Goal: Register for event/course

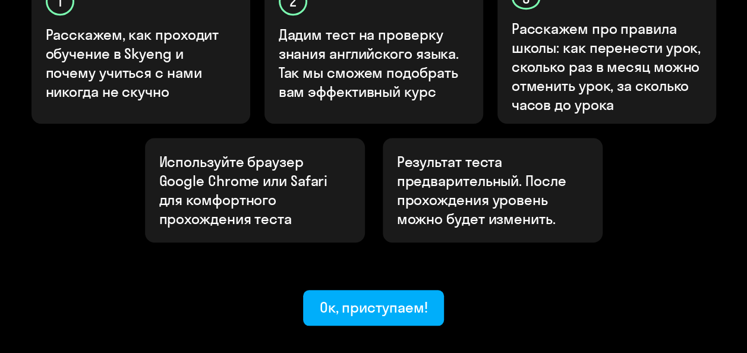
scroll to position [460, 0]
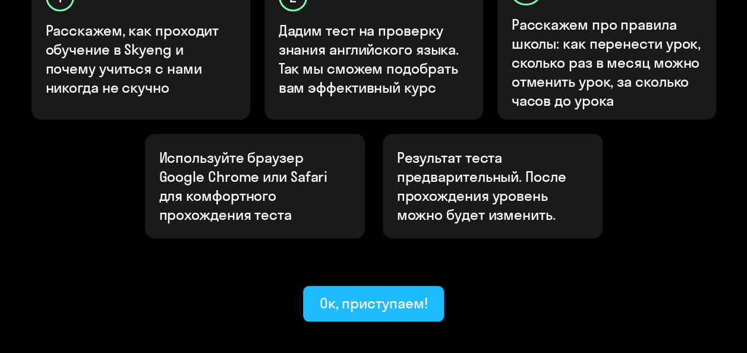
click at [349, 294] on div "Ок, приступаем!" at bounding box center [374, 303] width 108 height 19
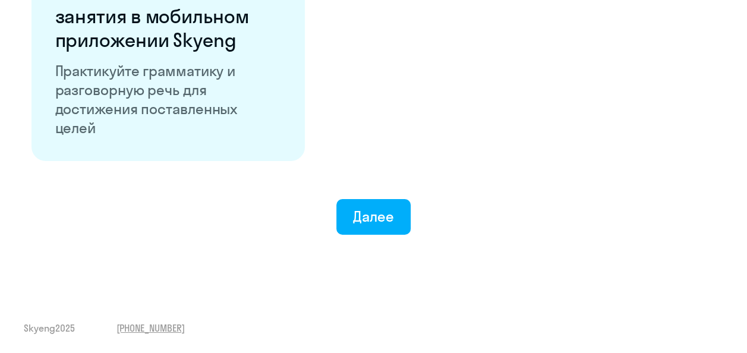
scroll to position [2402, 0]
click at [383, 217] on div "Далее" at bounding box center [373, 216] width 41 height 19
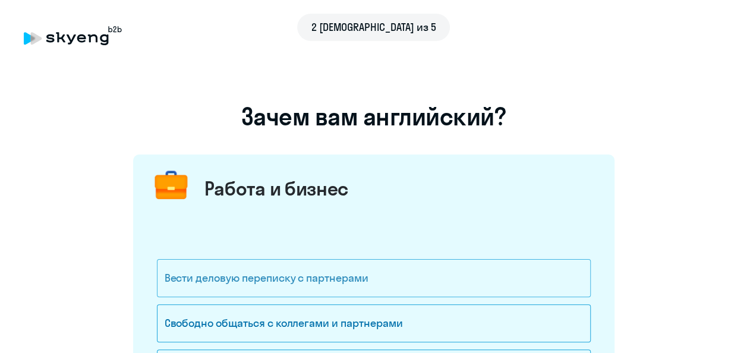
click at [389, 283] on div "Вести деловую переписку с партнерами" at bounding box center [374, 278] width 434 height 38
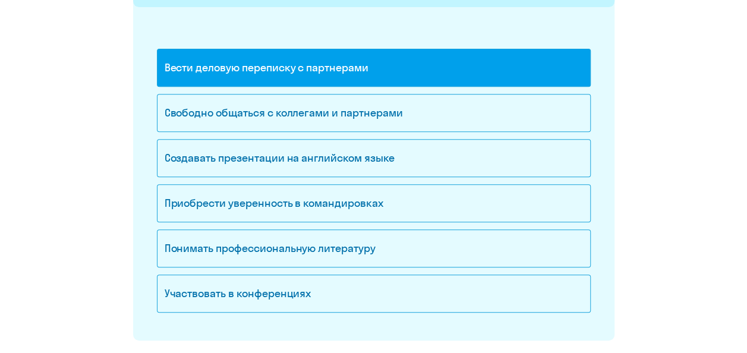
scroll to position [219, 0]
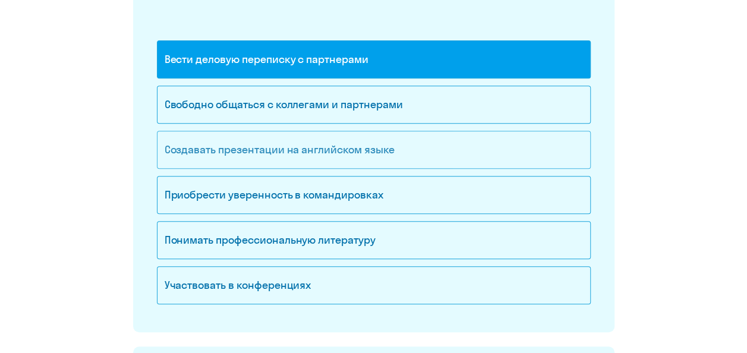
click at [254, 153] on div "Создавать презентации на английском языке" at bounding box center [374, 150] width 434 height 38
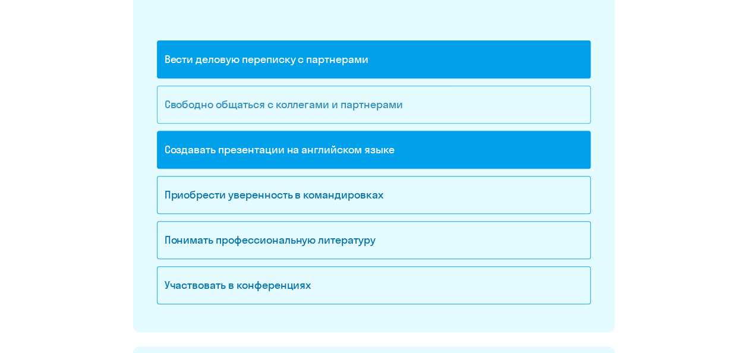
click at [407, 101] on div "Свободно общаться с коллегами и партнерами" at bounding box center [374, 105] width 434 height 38
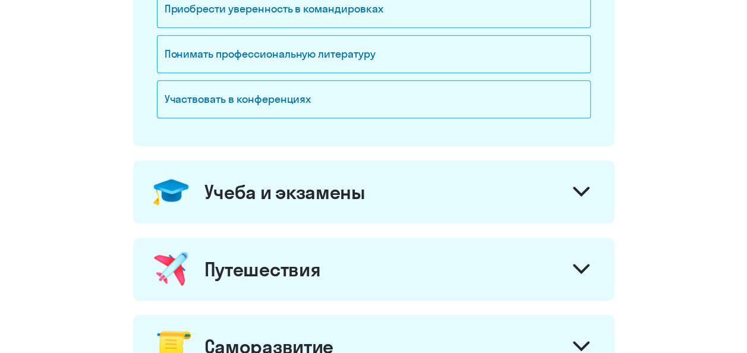
scroll to position [404, 0]
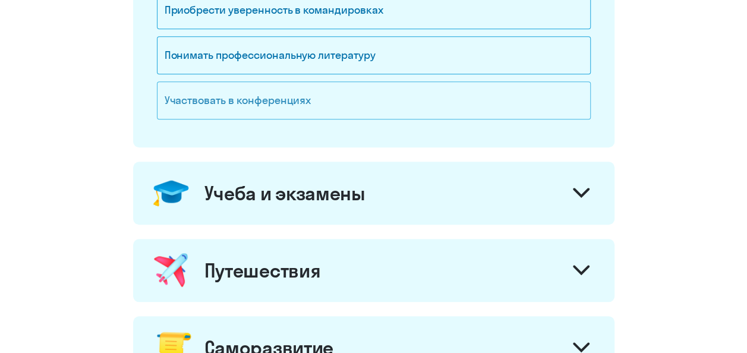
click at [194, 96] on div "Участвовать в конференциях" at bounding box center [374, 100] width 434 height 38
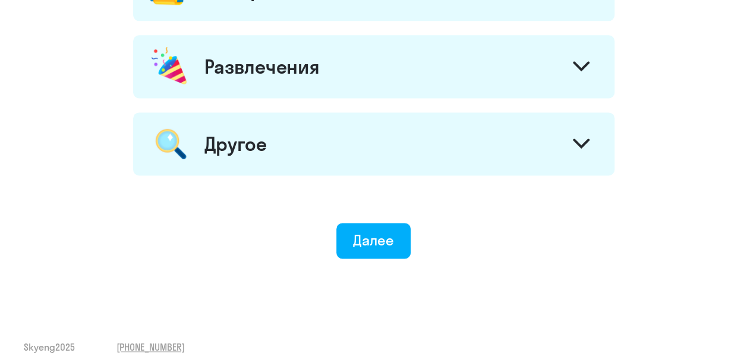
scroll to position [754, 0]
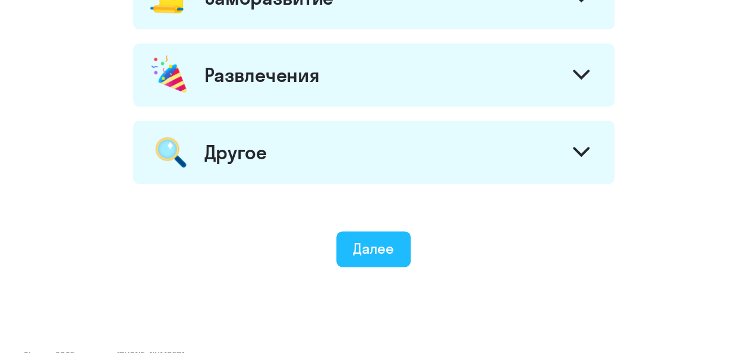
click at [358, 241] on div "Далее" at bounding box center [373, 248] width 41 height 19
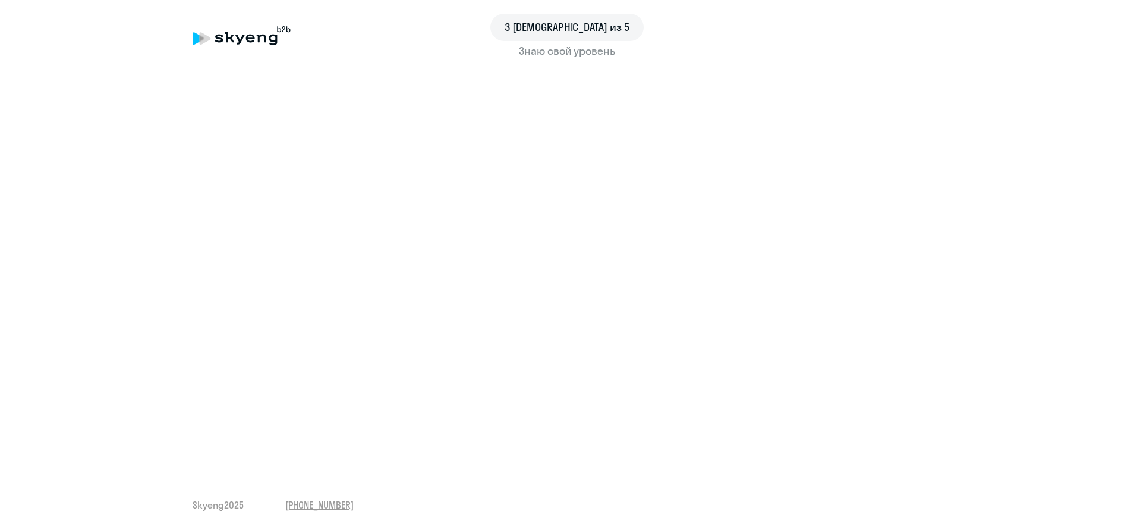
drag, startPoint x: 1111, startPoint y: 177, endPoint x: 1112, endPoint y: 200, distance: 23.8
click at [755, 202] on div "3 шаг из 5 Знаю свой уровень Skyeng 2025 [PHONE_NUMBER]" at bounding box center [567, 265] width 1134 height 530
drag, startPoint x: 373, startPoint y: 59, endPoint x: 1137, endPoint y: 300, distance: 801.2
click at [755, 300] on html "3 шаг из 5 Знаю свой уровень Skyeng 2025 [PHONE_NUMBER]" at bounding box center [567, 265] width 1134 height 530
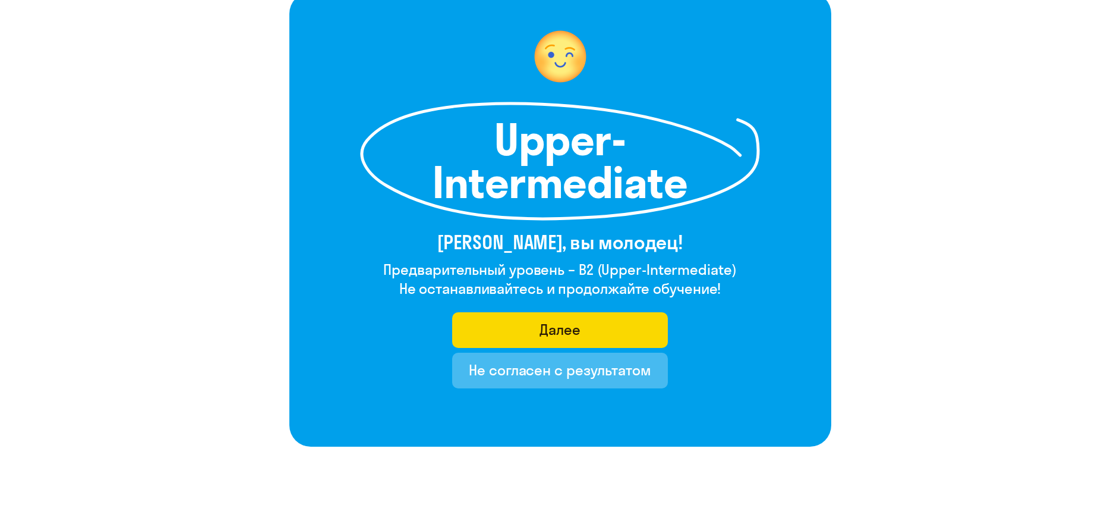
scroll to position [97, 0]
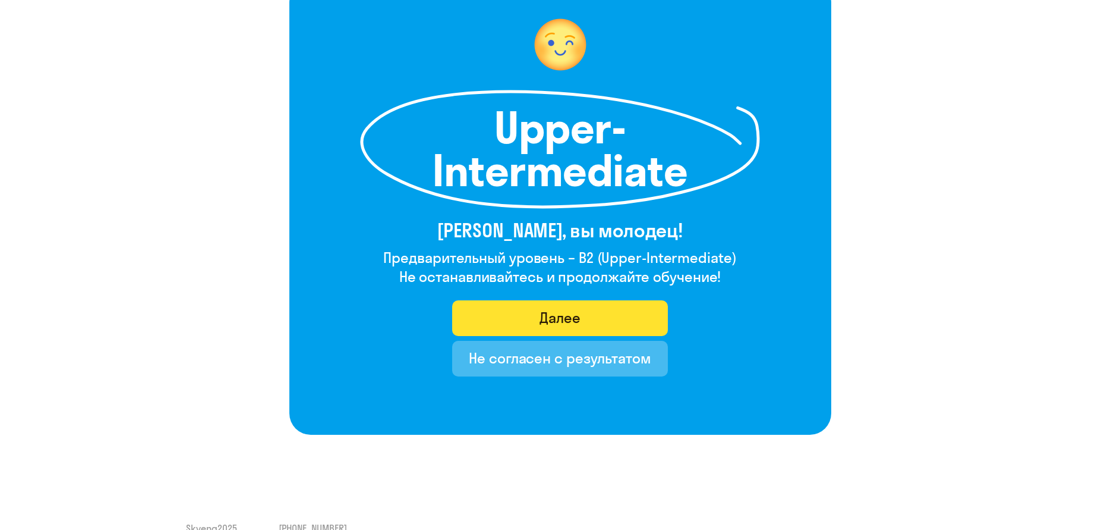
click at [578, 316] on div "Далее" at bounding box center [560, 317] width 41 height 19
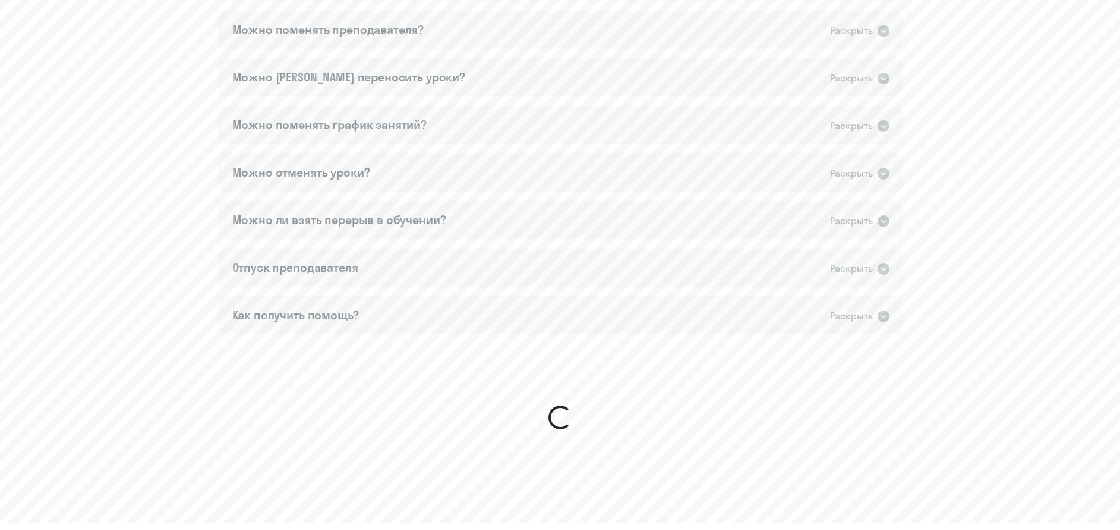
scroll to position [798, 0]
